Goal: Information Seeking & Learning: Learn about a topic

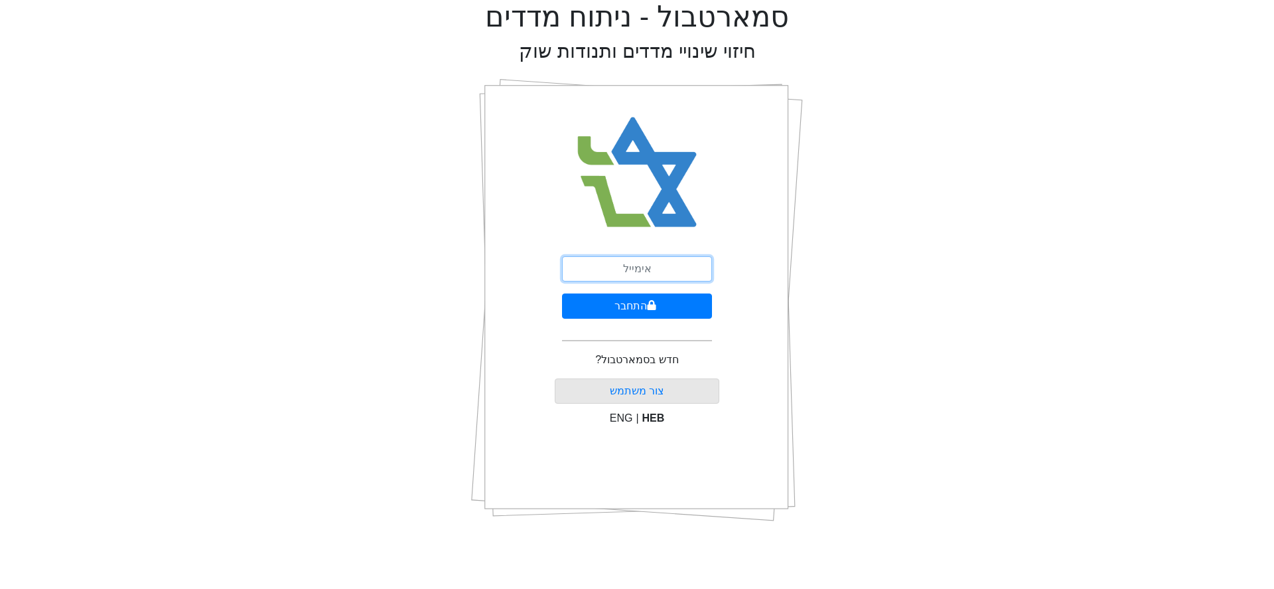
click at [631, 270] on input "email" at bounding box center [637, 268] width 150 height 25
type input "[PERSON_NAME][EMAIL_ADDRESS][DOMAIN_NAME]"
drag, startPoint x: 690, startPoint y: 279, endPoint x: 644, endPoint y: 315, distance: 57.2
click at [644, 315] on button "התחבר" at bounding box center [637, 305] width 150 height 25
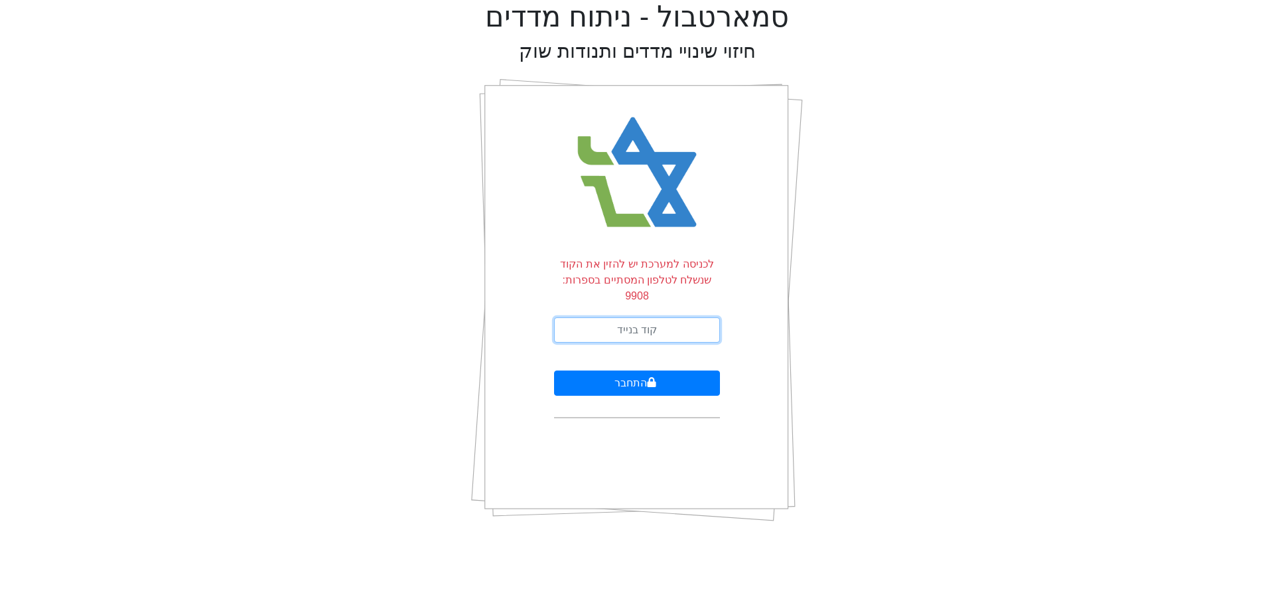
click at [644, 317] on input "text" at bounding box center [637, 329] width 166 height 25
type input "688224"
click at [554, 370] on button "התחבר" at bounding box center [637, 382] width 166 height 25
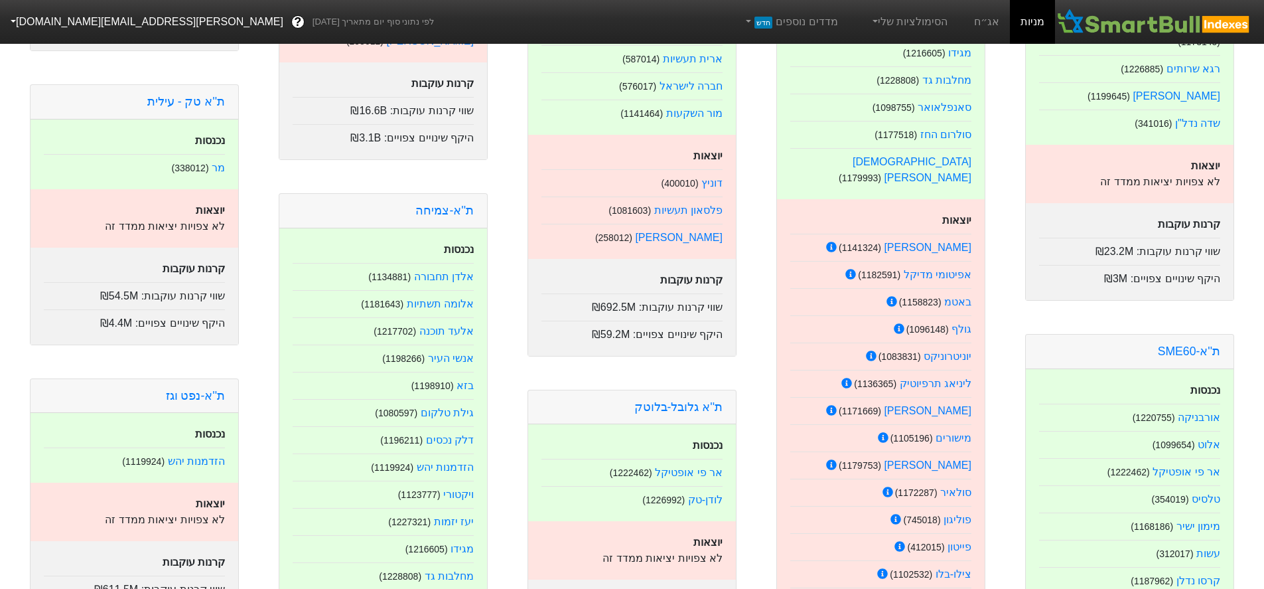
scroll to position [590, 0]
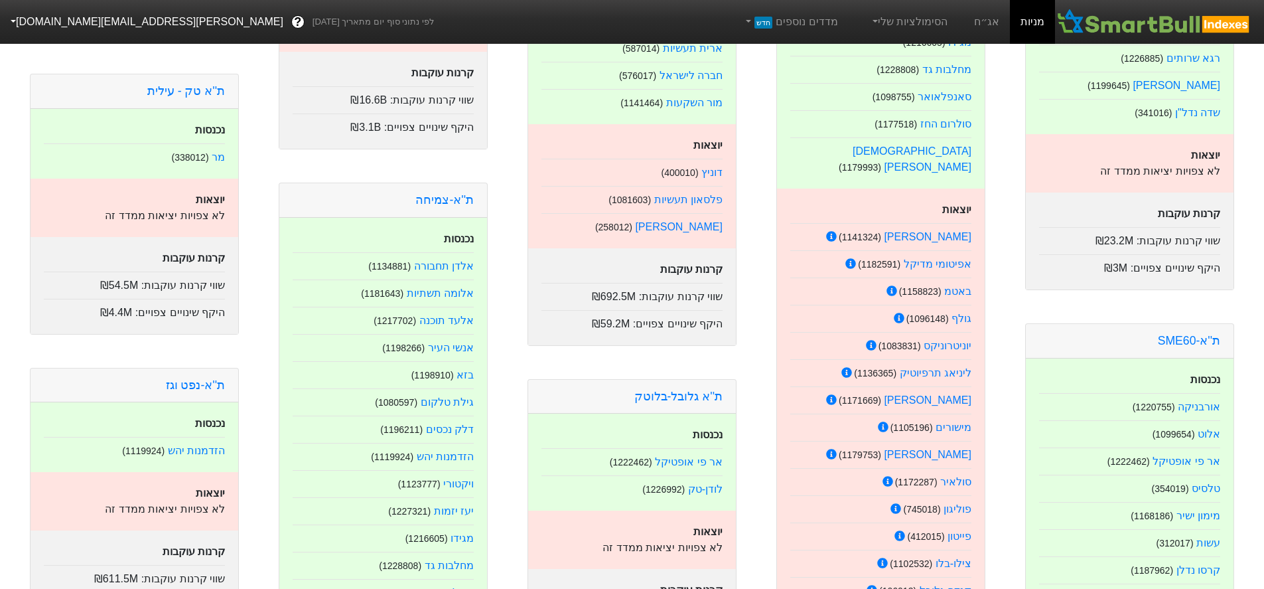
click at [1195, 324] on div "ת''א-SME60" at bounding box center [1130, 341] width 208 height 34
click at [1193, 334] on link "ת''א-SME60" at bounding box center [1189, 340] width 62 height 13
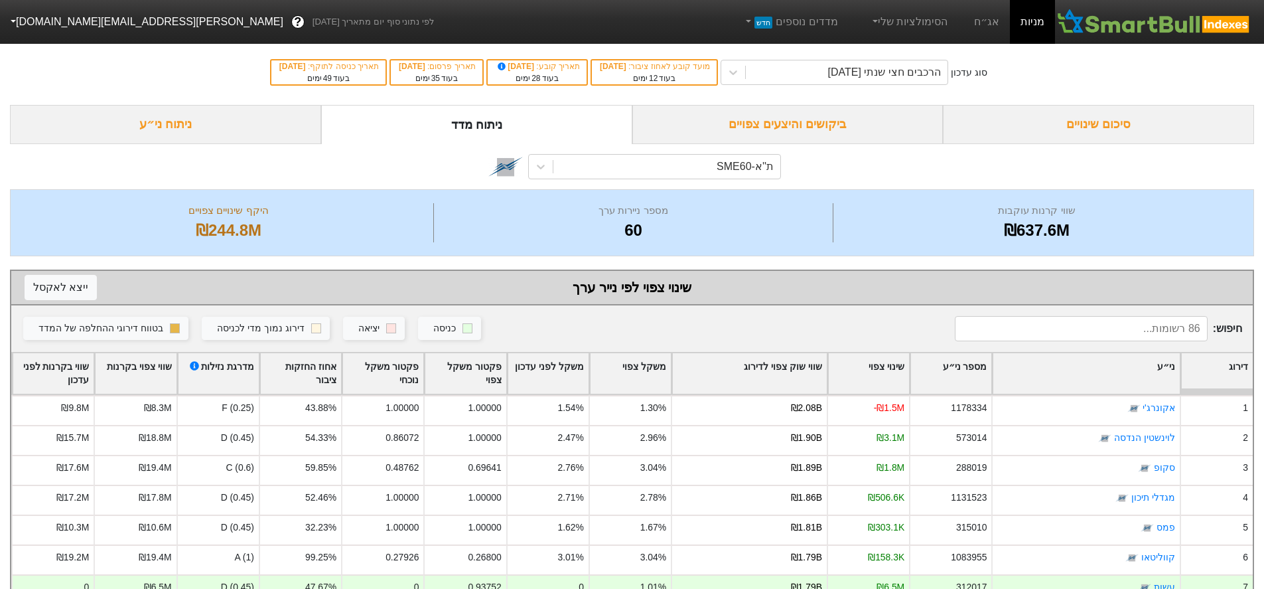
click at [1114, 119] on div "סיכום שינויים" at bounding box center [1098, 124] width 311 height 39
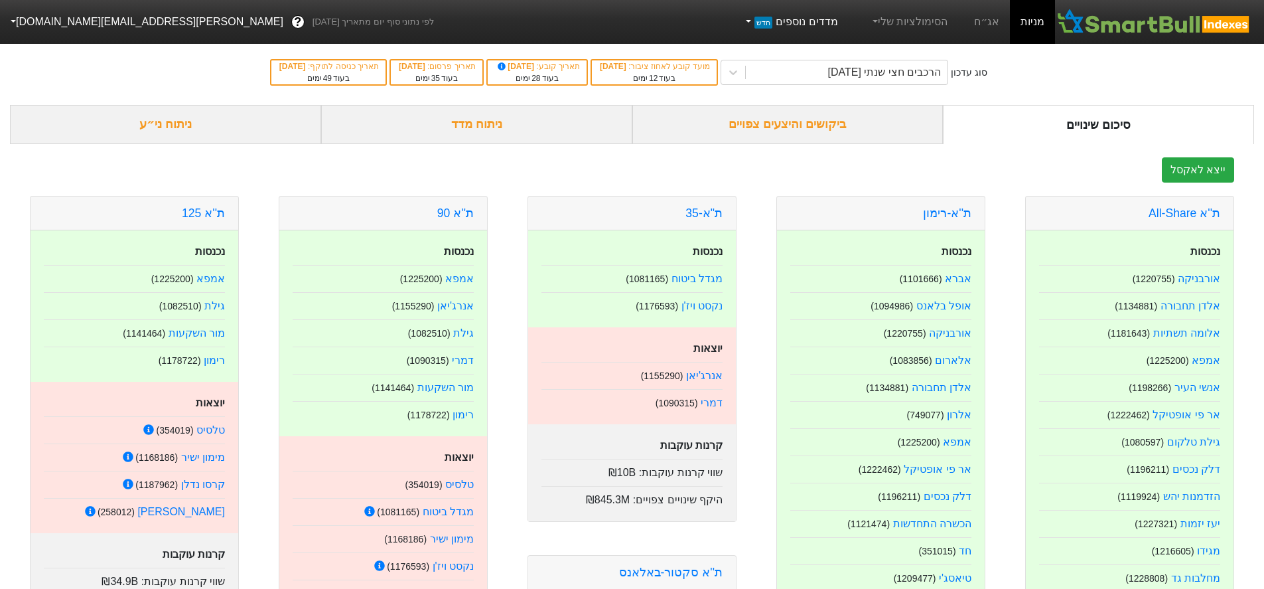
click at [808, 23] on link "מדדים נוספים חדש" at bounding box center [791, 22] width 106 height 27
click at [788, 94] on link "הצג מדדים נוספים" at bounding box center [788, 92] width 120 height 21
